Goal: Transaction & Acquisition: Purchase product/service

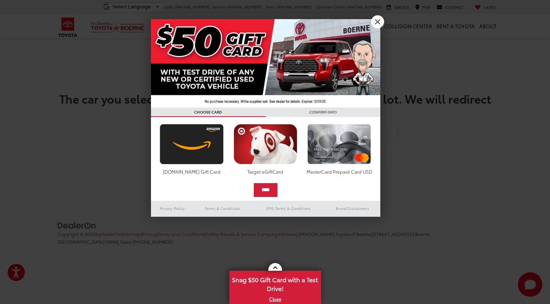
click at [377, 21] on link "X" at bounding box center [377, 21] width 13 height 13
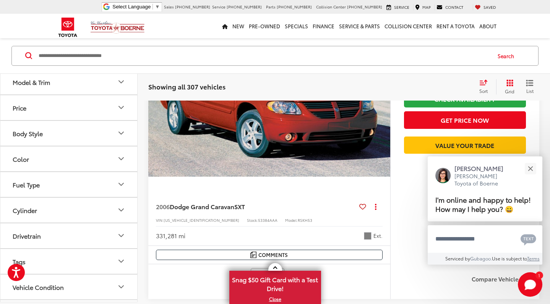
scroll to position [178, 0]
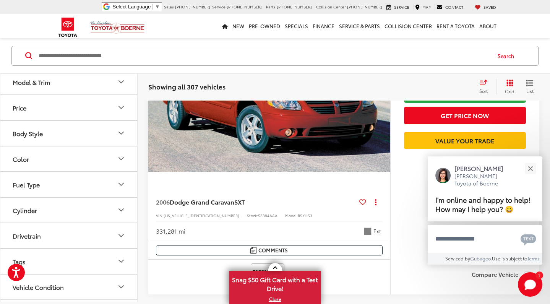
click at [89, 103] on button "Price" at bounding box center [69, 107] width 138 height 25
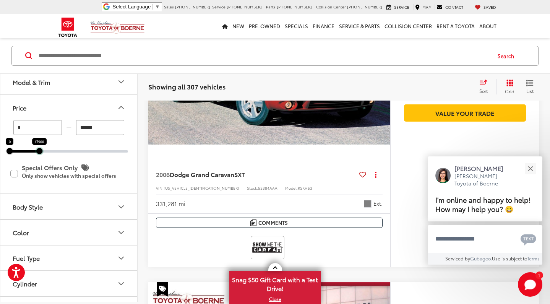
drag, startPoint x: 127, startPoint y: 151, endPoint x: 39, endPoint y: 155, distance: 88.8
click at [39, 155] on div "* — ****** 0 17900 Special Offers Only Only show vehicles with special offers" at bounding box center [68, 156] width 137 height 73
type input "******"
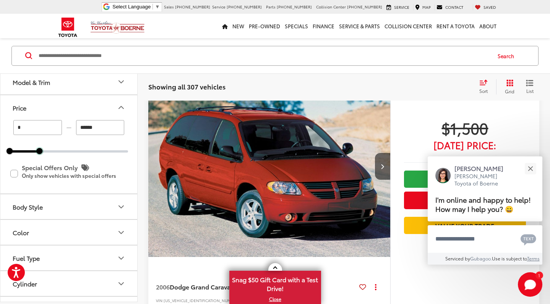
scroll to position [39, 0]
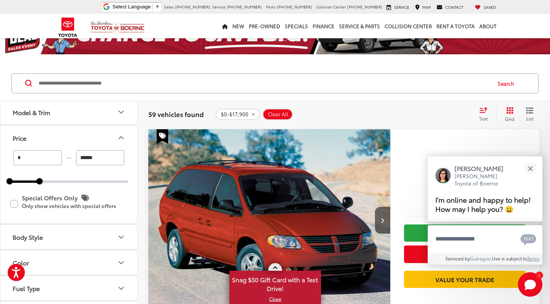
click at [272, 300] on link "X" at bounding box center [275, 299] width 90 height 8
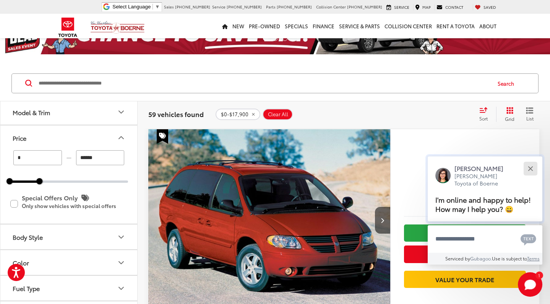
click at [528, 160] on button "Close" at bounding box center [530, 168] width 16 height 16
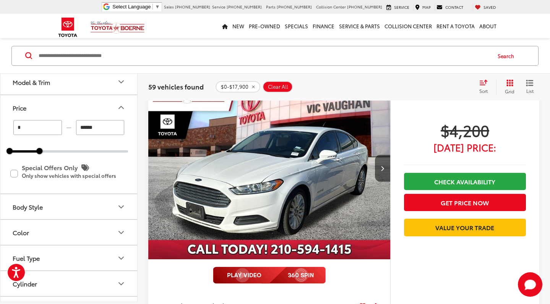
scroll to position [3384, 0]
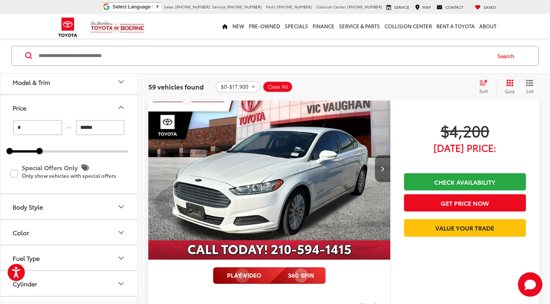
click at [381, 166] on icon "Next image" at bounding box center [382, 168] width 3 height 5
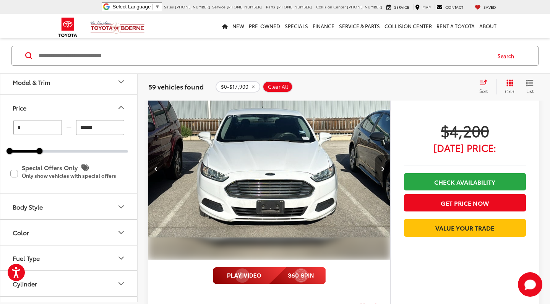
click at [381, 166] on icon "Next image" at bounding box center [382, 168] width 3 height 5
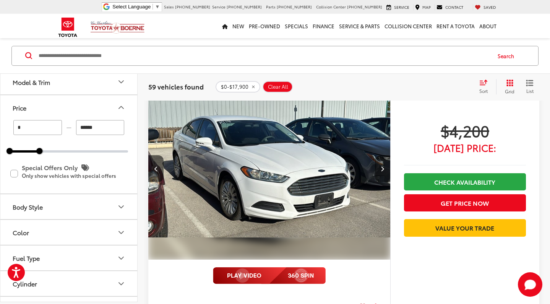
click at [381, 166] on icon "Next image" at bounding box center [382, 168] width 3 height 5
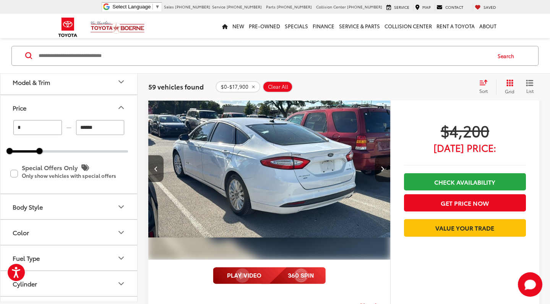
click at [381, 166] on icon "Next image" at bounding box center [382, 168] width 3 height 5
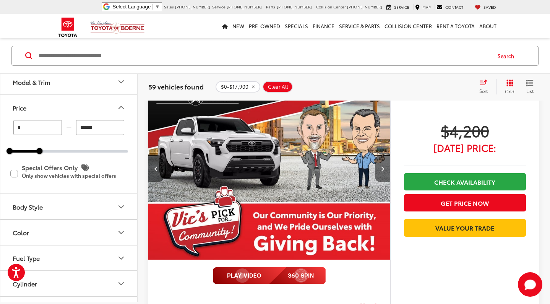
click at [381, 166] on icon "Next image" at bounding box center [382, 168] width 3 height 5
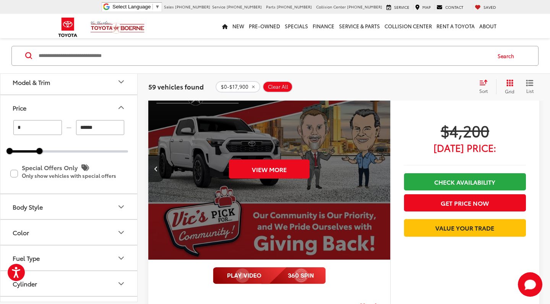
click at [381, 166] on div "View More" at bounding box center [269, 169] width 243 height 182
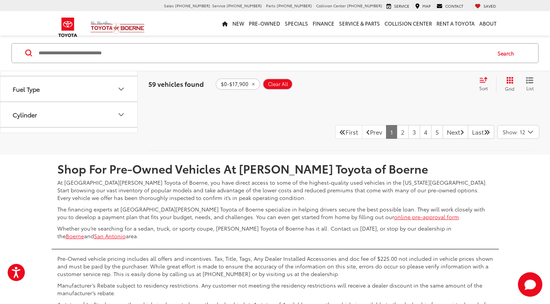
scroll to position [4034, 0]
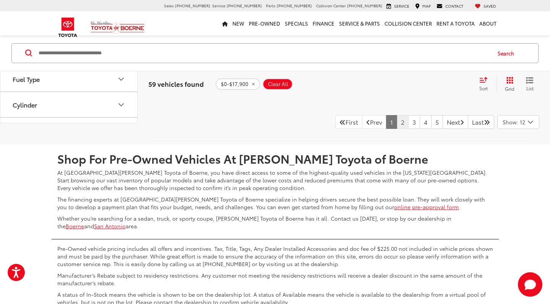
click at [397, 116] on link "2" at bounding box center [403, 122] width 12 height 14
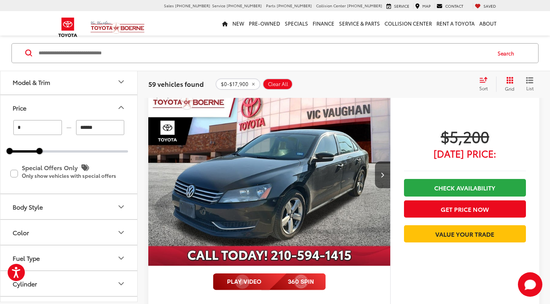
scroll to position [2420, 0]
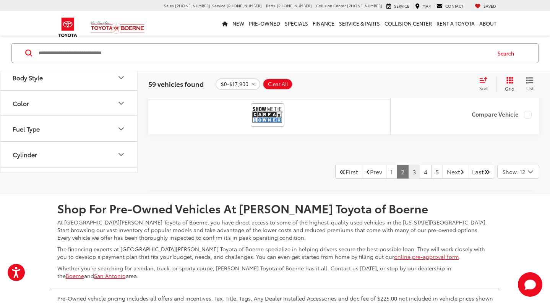
click at [408, 167] on link "3" at bounding box center [414, 172] width 12 height 14
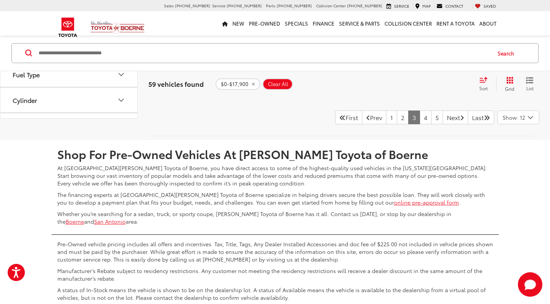
scroll to position [4090, 0]
click at [420, 110] on link "4" at bounding box center [426, 117] width 12 height 14
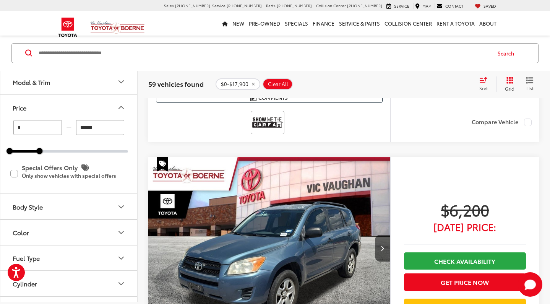
scroll to position [69, 0]
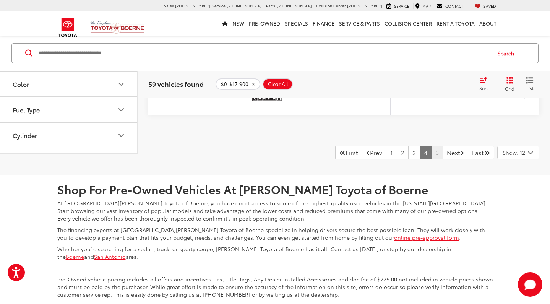
click at [431, 147] on link "5" at bounding box center [437, 153] width 12 height 14
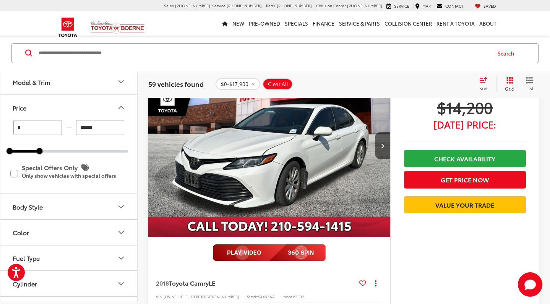
scroll to position [435, 0]
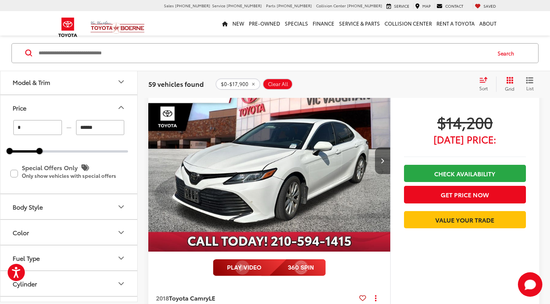
click at [385, 166] on button "Next image" at bounding box center [382, 160] width 15 height 27
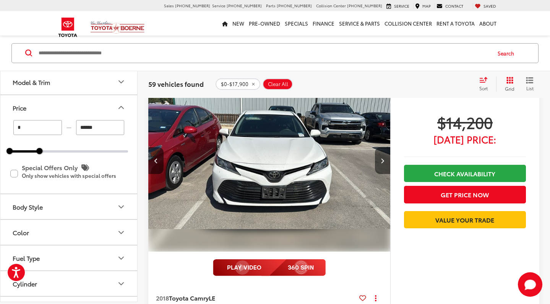
click at [385, 166] on button "Next image" at bounding box center [382, 160] width 15 height 27
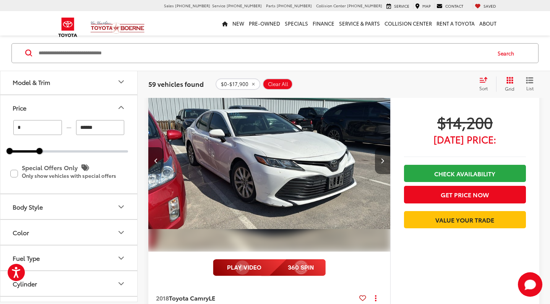
click at [385, 166] on button "Next image" at bounding box center [382, 160] width 15 height 27
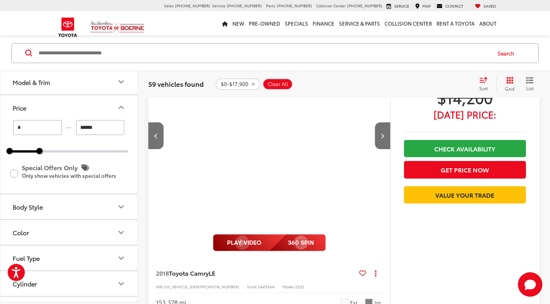
scroll to position [459, 0]
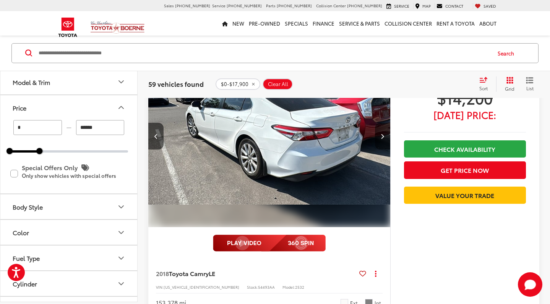
click at [384, 136] on icon "Next image" at bounding box center [382, 135] width 3 height 5
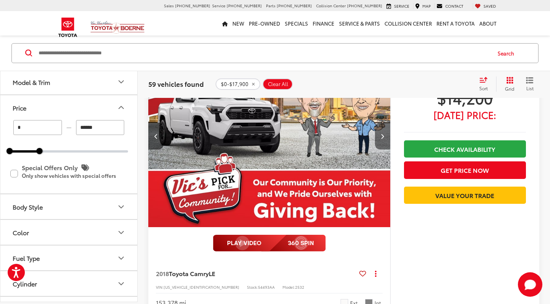
click at [384, 136] on icon "Next image" at bounding box center [382, 135] width 3 height 5
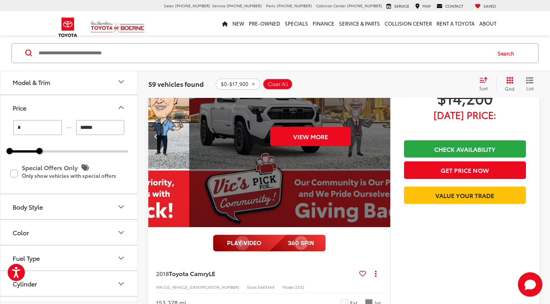
scroll to position [0, 1216]
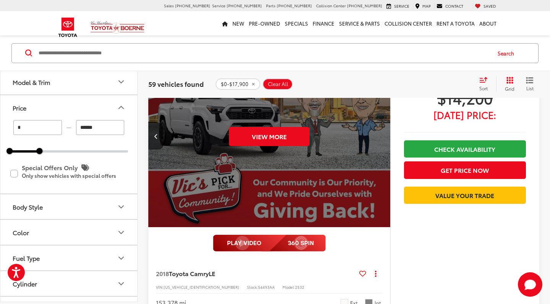
click at [384, 136] on div "View More" at bounding box center [269, 136] width 243 height 182
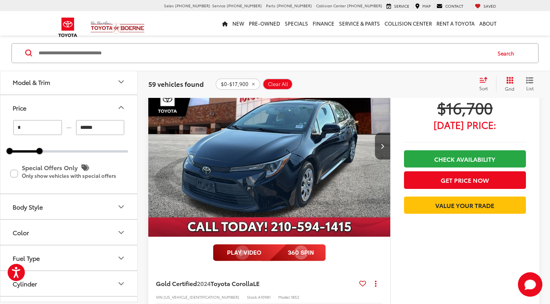
scroll to position [1434, 0]
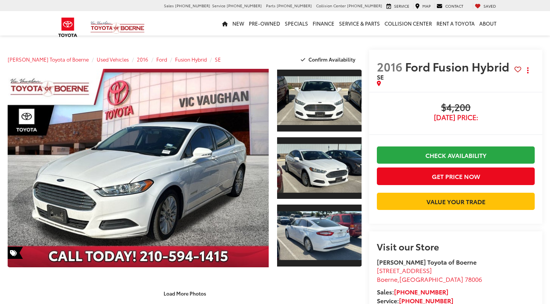
scroll to position [39, 0]
